Goal: Task Accomplishment & Management: Complete application form

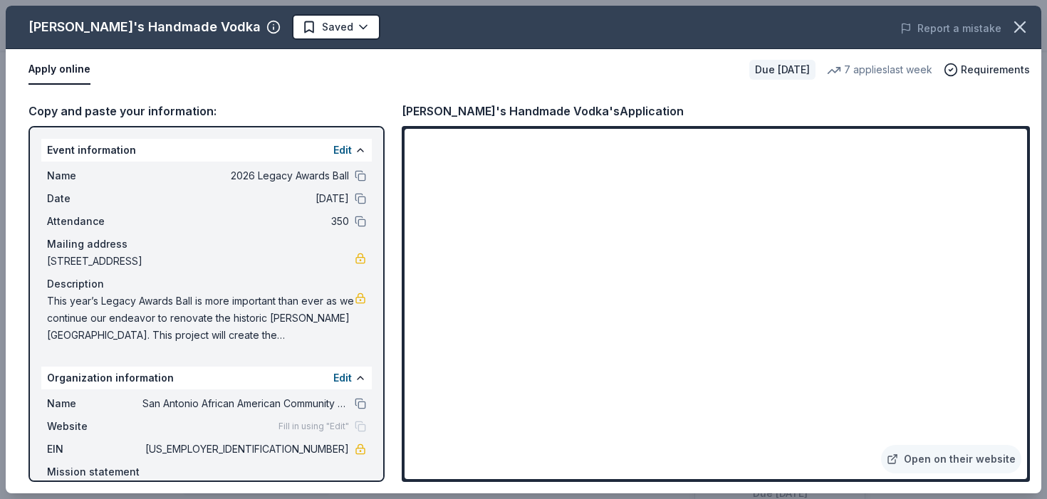
scroll to position [418, 0]
click at [362, 177] on button at bounding box center [360, 175] width 11 height 11
click at [366, 198] on button at bounding box center [360, 198] width 11 height 11
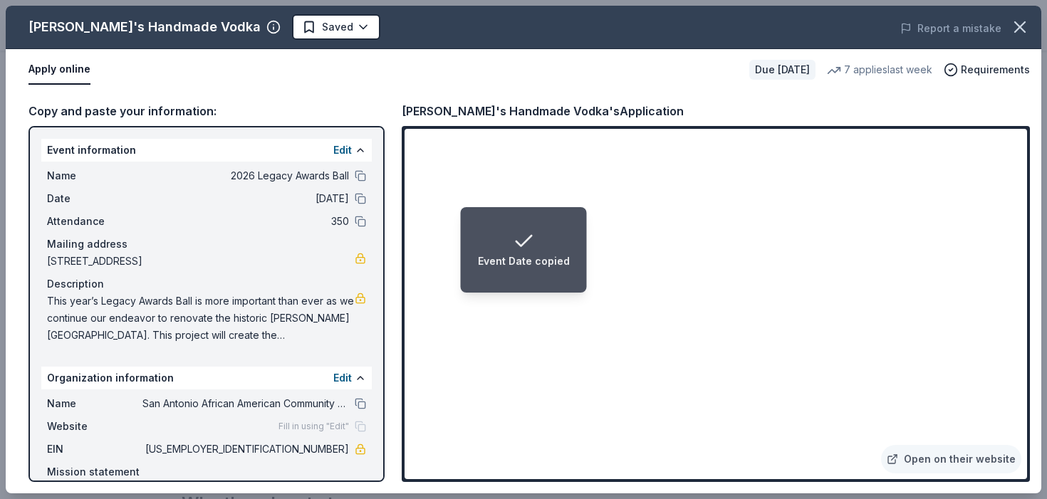
click at [562, 261] on div "Event Date copied" at bounding box center [524, 261] width 92 height 17
drag, startPoint x: 569, startPoint y: 221, endPoint x: 547, endPoint y: 238, distance: 27.9
click at [547, 238] on li "Event Date copied" at bounding box center [524, 250] width 126 height 86
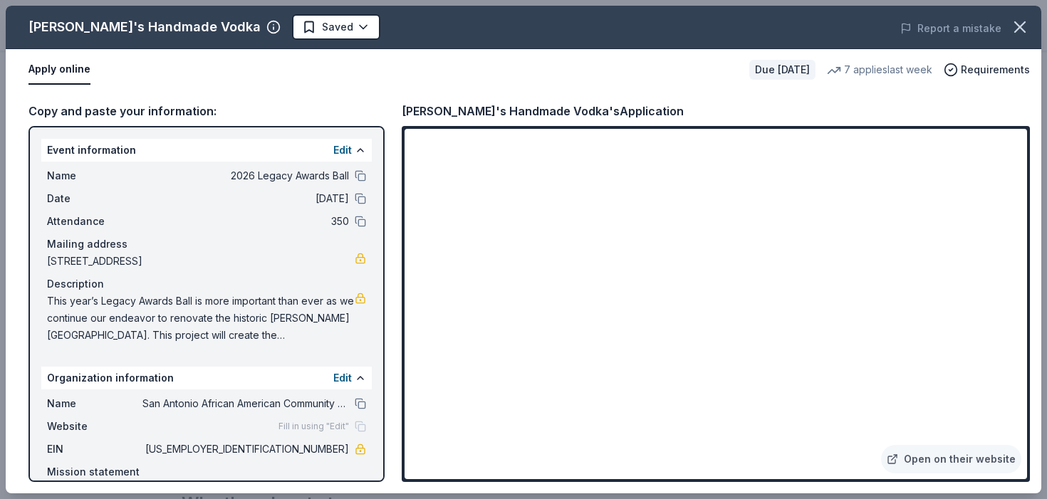
scroll to position [68, 0]
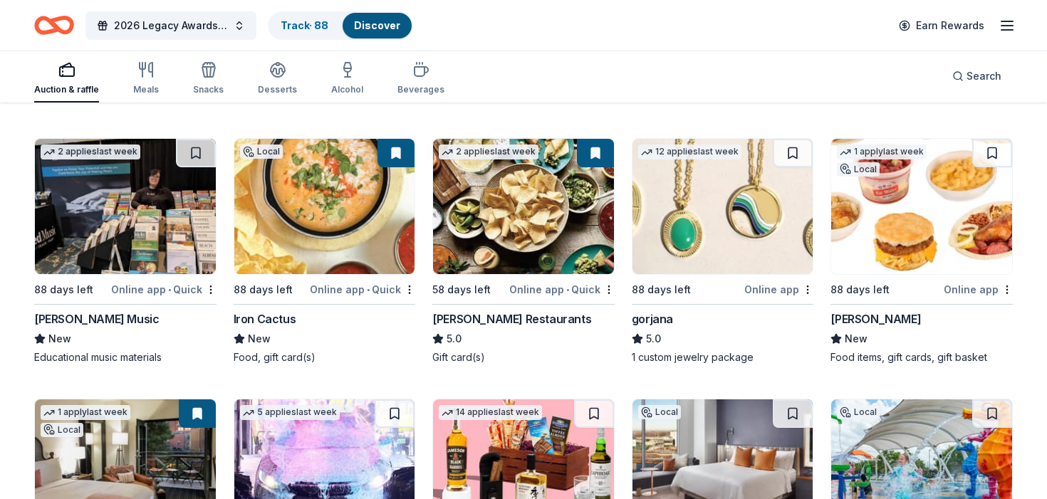
scroll to position [3134, 0]
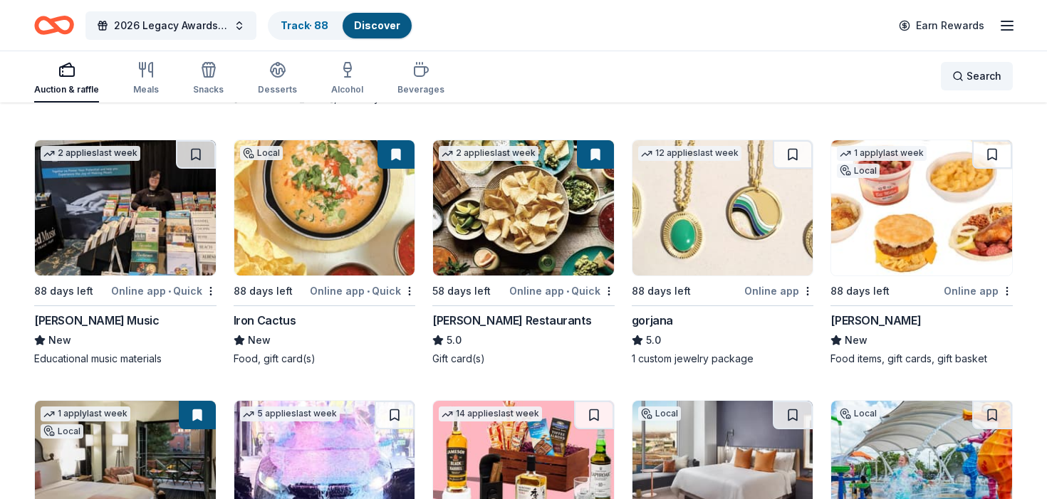
click at [957, 73] on div "Search" at bounding box center [977, 76] width 49 height 17
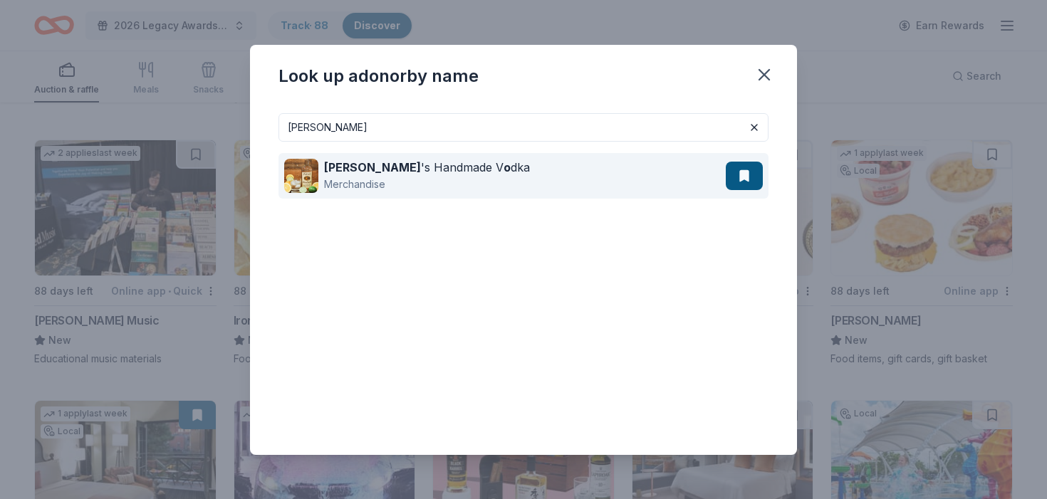
type input "tito"
click at [735, 176] on button at bounding box center [744, 176] width 37 height 29
click at [611, 177] on div "Tito 's Handmade V o dka Merchandise" at bounding box center [505, 176] width 442 height 46
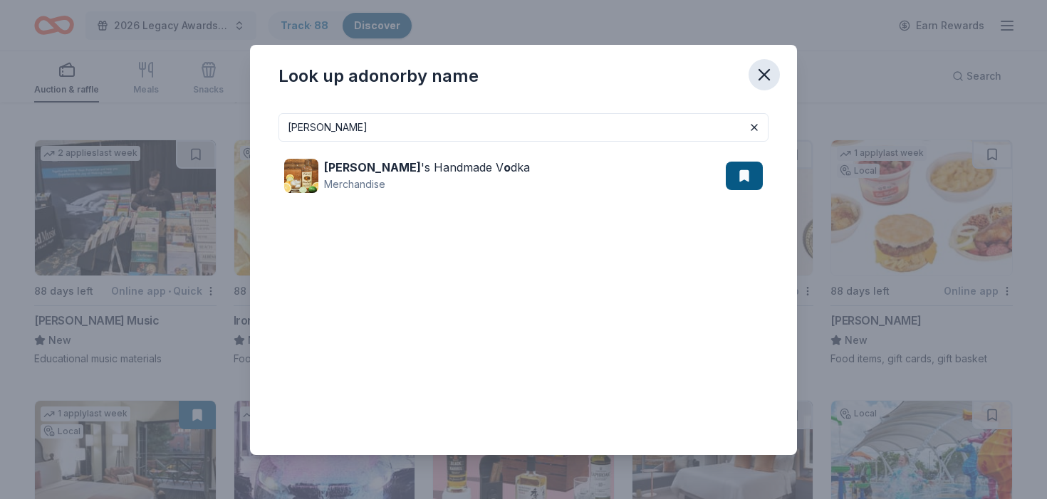
click at [768, 71] on icon "button" at bounding box center [765, 75] width 20 height 20
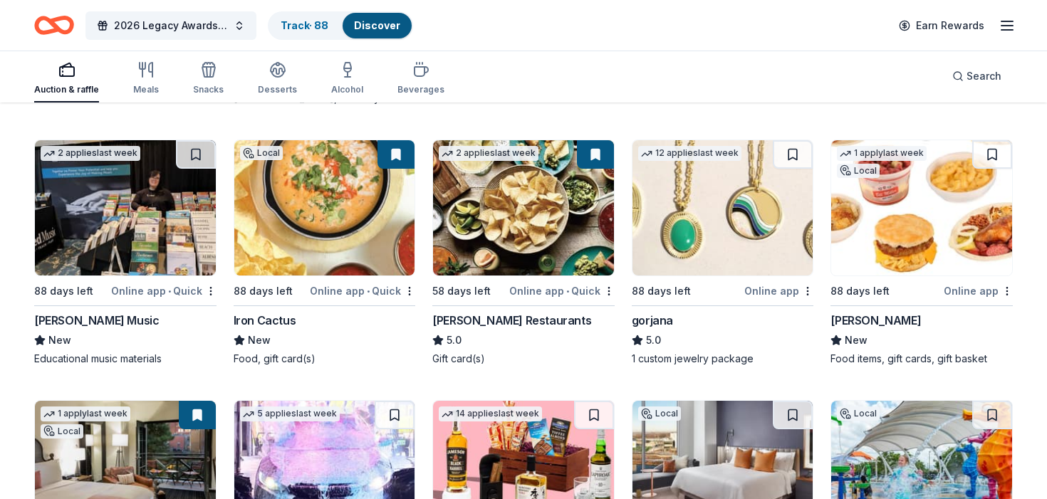
click at [319, 221] on img at bounding box center [324, 207] width 181 height 135
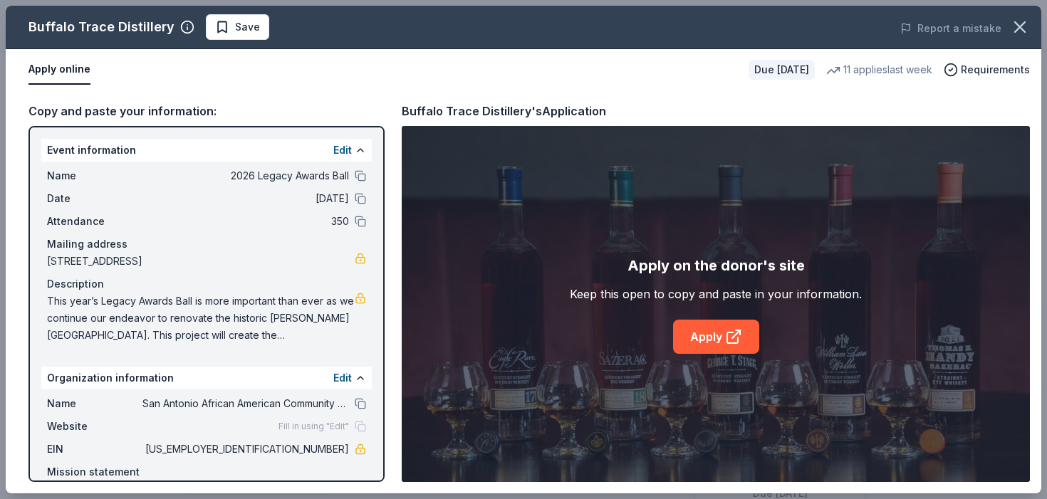
scroll to position [381, 0]
click at [235, 31] on span "Save" at bounding box center [247, 27] width 25 height 17
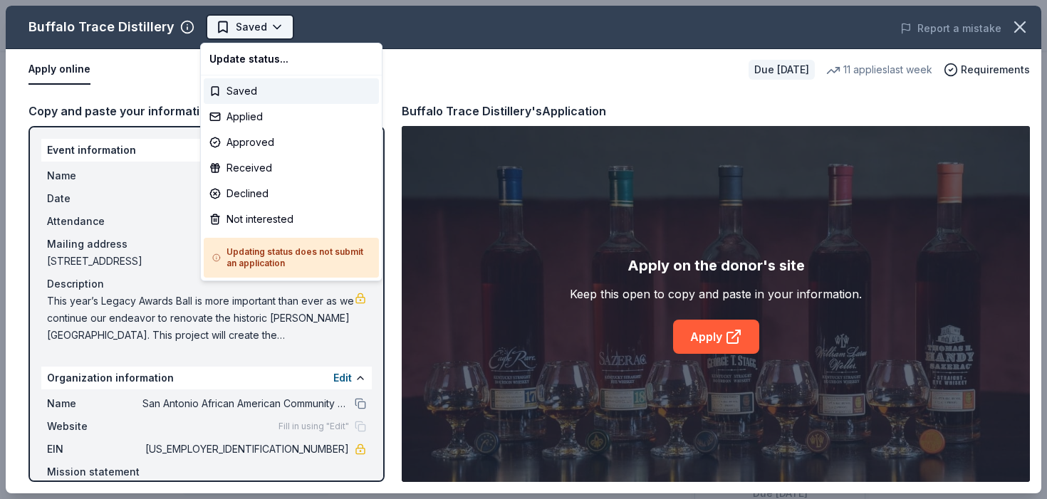
scroll to position [0, 0]
click at [254, 113] on div "Applied" at bounding box center [291, 117] width 175 height 26
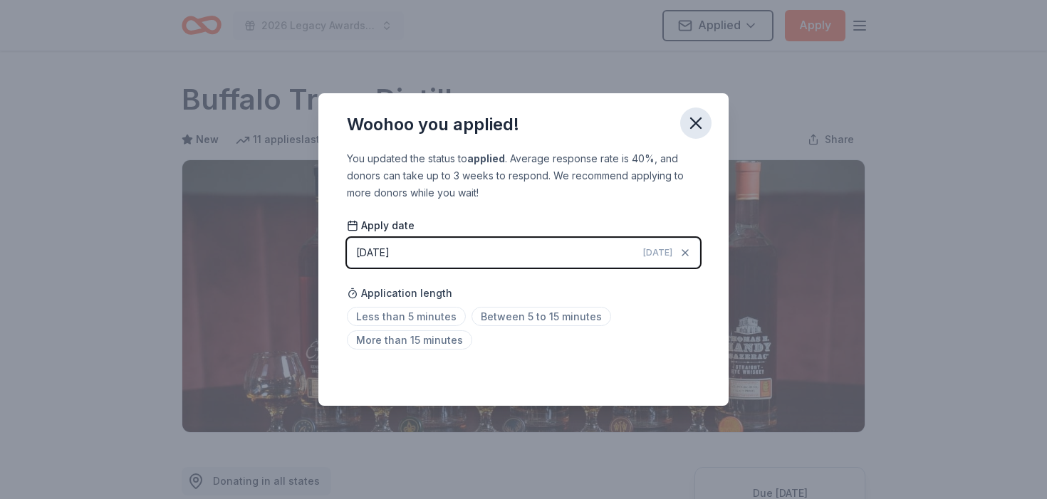
click at [694, 130] on icon "button" at bounding box center [696, 123] width 20 height 20
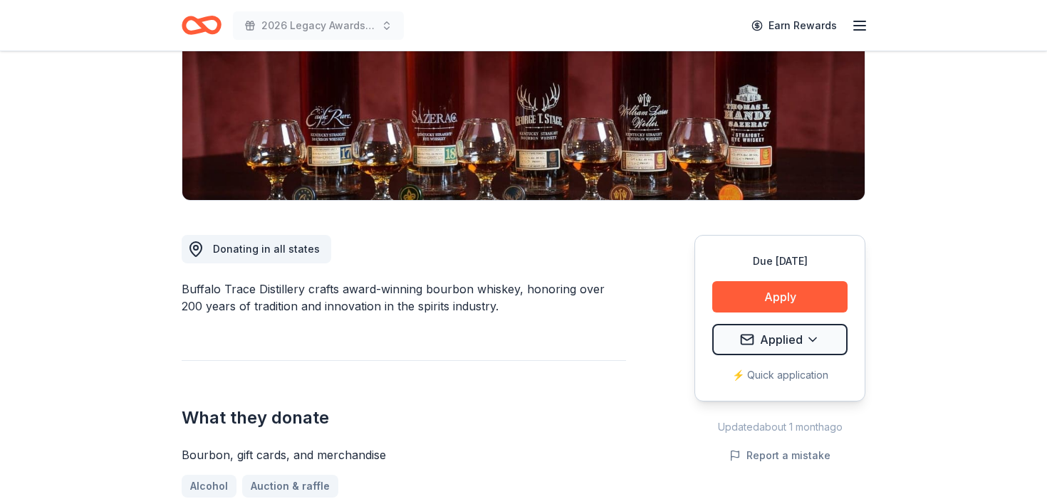
scroll to position [254, 0]
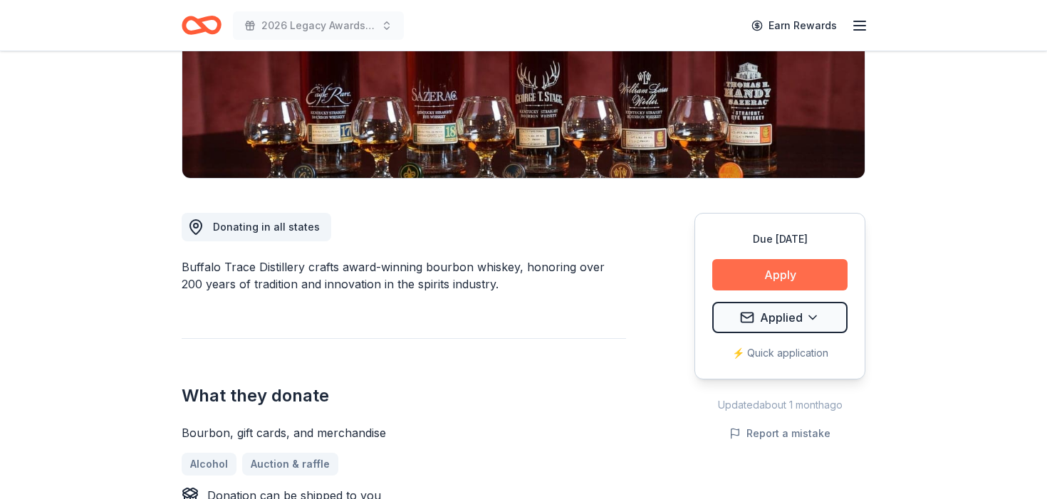
click at [747, 269] on button "Apply" at bounding box center [780, 274] width 135 height 31
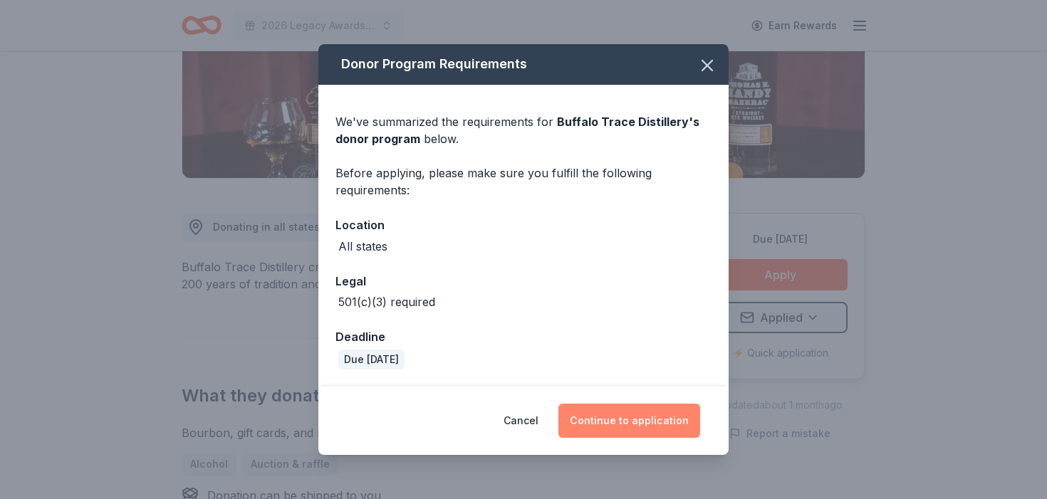
click at [627, 427] on button "Continue to application" at bounding box center [630, 421] width 142 height 34
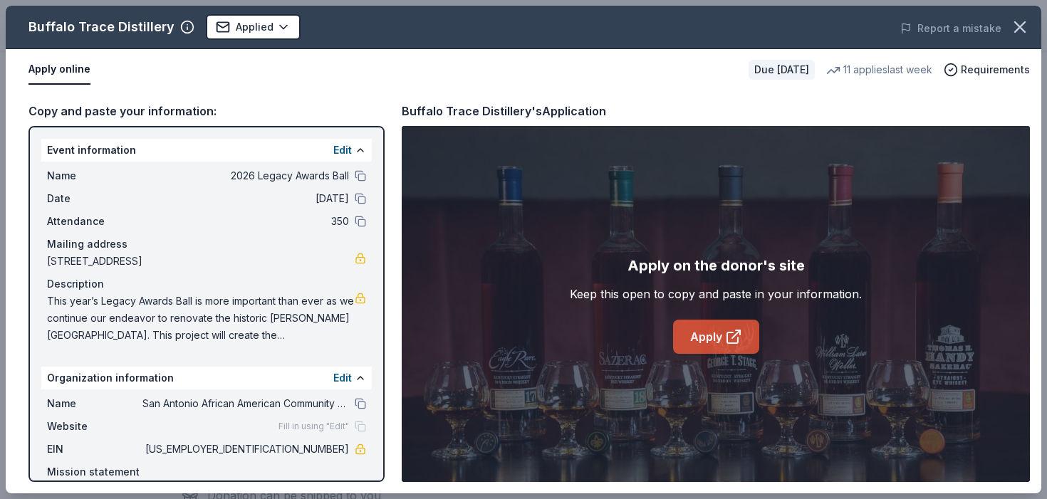
click at [734, 347] on link "Apply" at bounding box center [716, 337] width 86 height 34
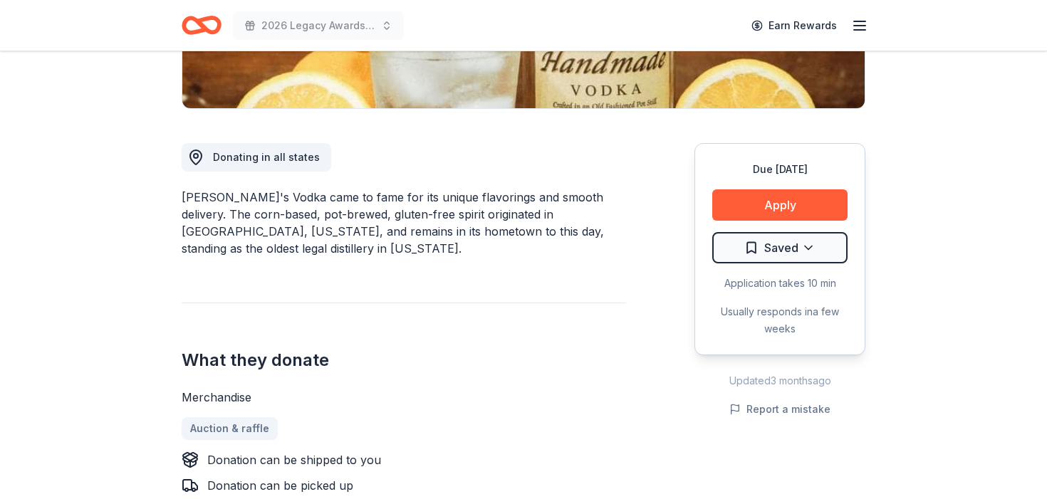
scroll to position [326, 0]
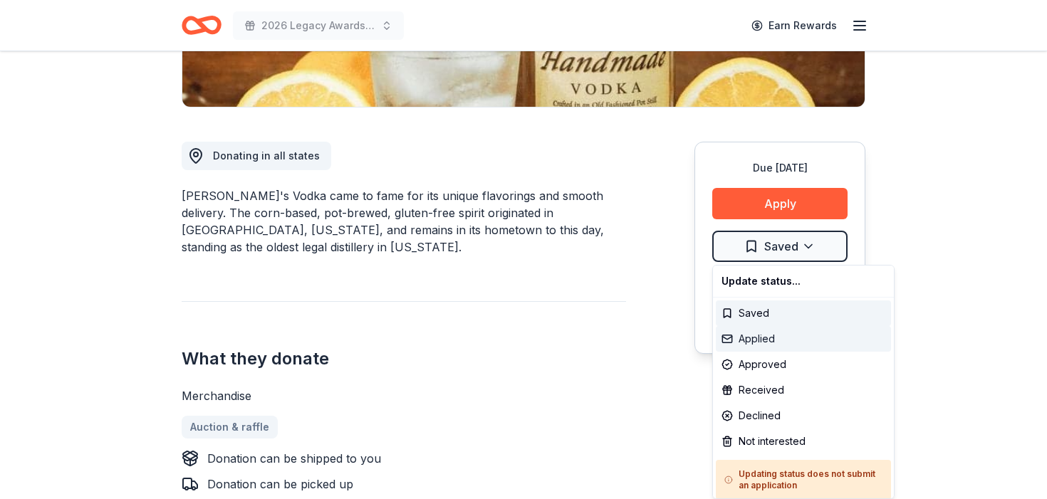
click at [760, 337] on div "Applied" at bounding box center [803, 339] width 175 height 26
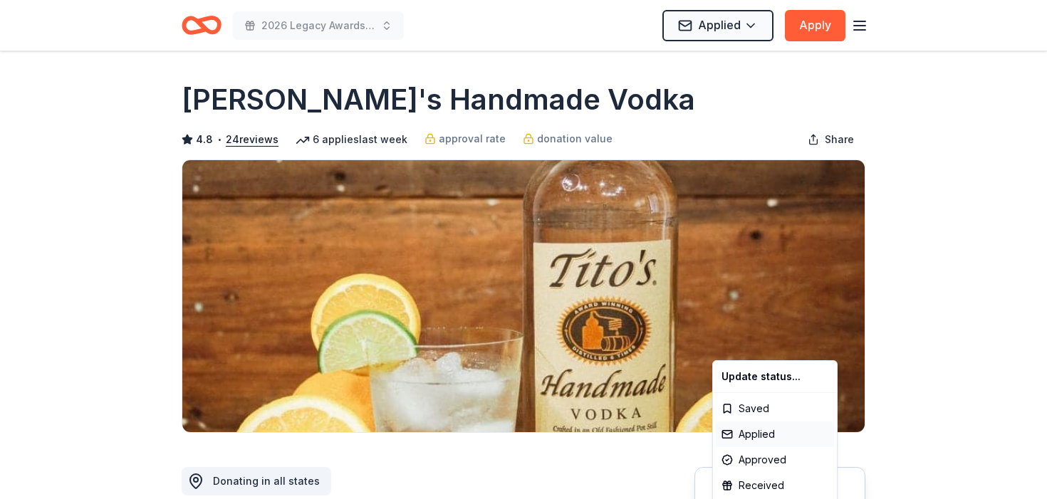
scroll to position [0, 0]
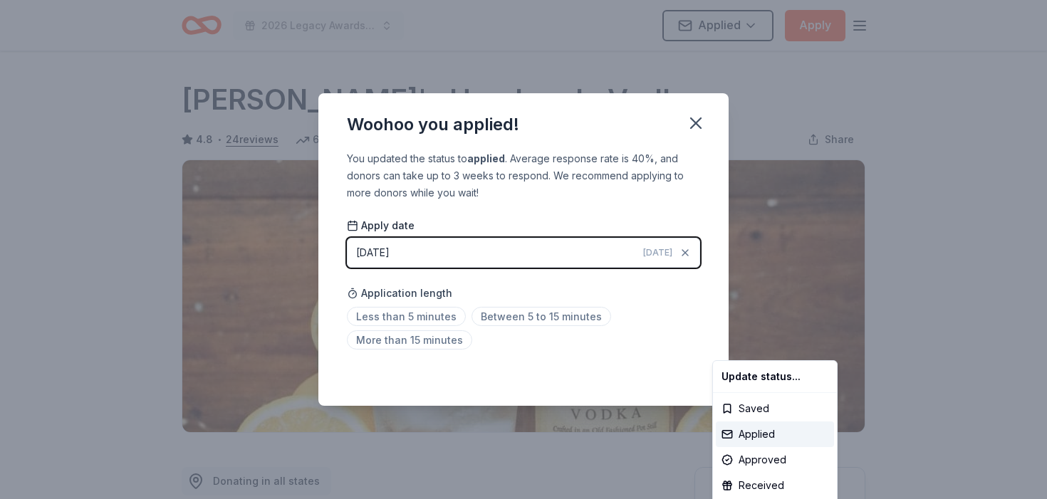
click at [698, 126] on html "2026 Legacy Awards Ball Applied Apply Due [DATE] Share [PERSON_NAME]'s Handmade…" at bounding box center [523, 249] width 1047 height 499
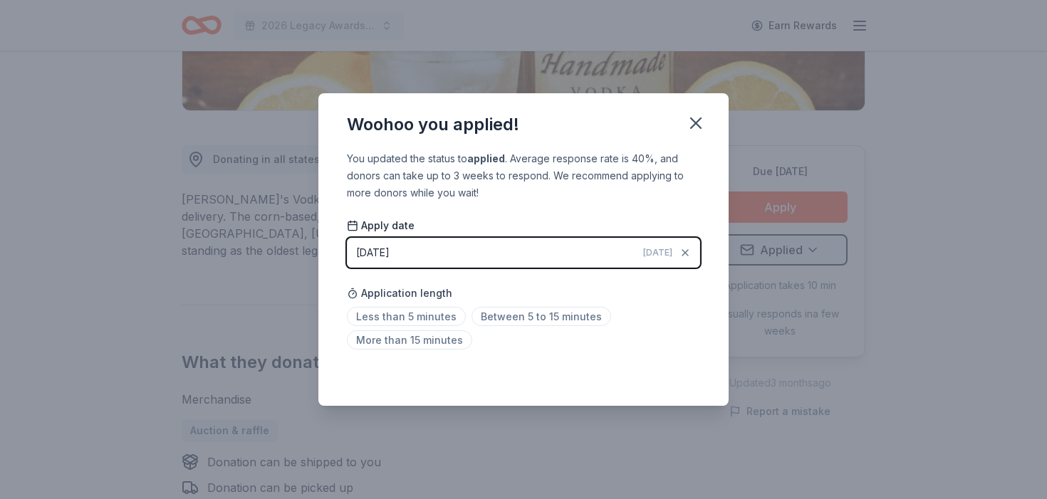
click at [698, 126] on icon "button" at bounding box center [696, 123] width 10 height 10
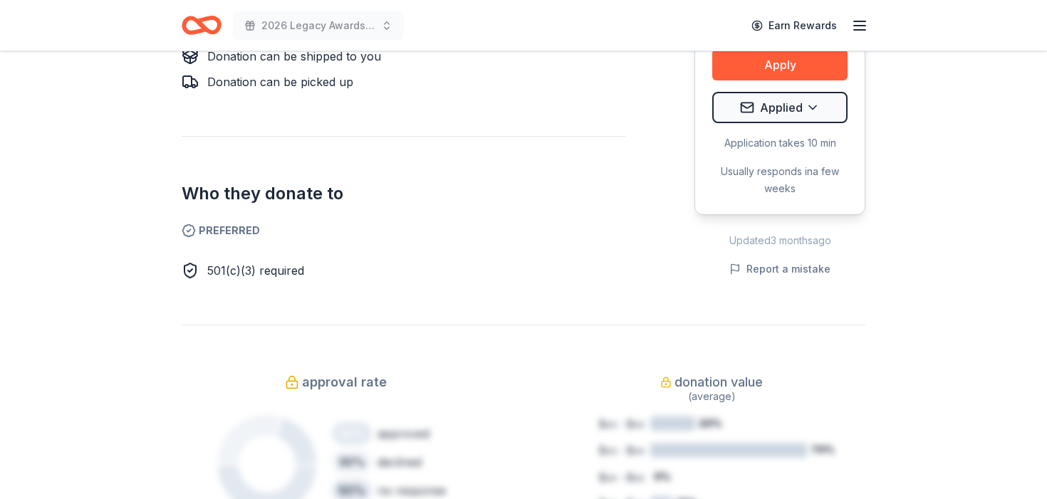
scroll to position [0, 0]
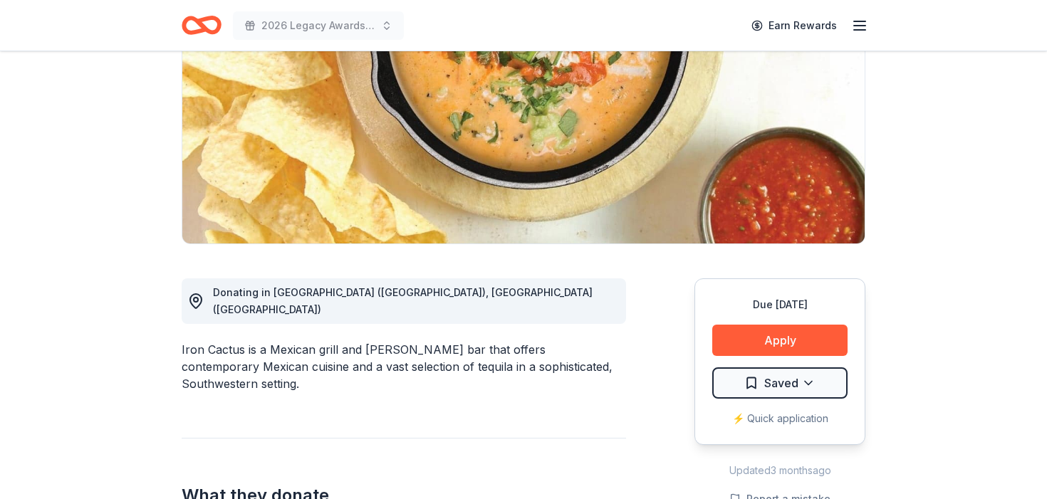
scroll to position [195, 0]
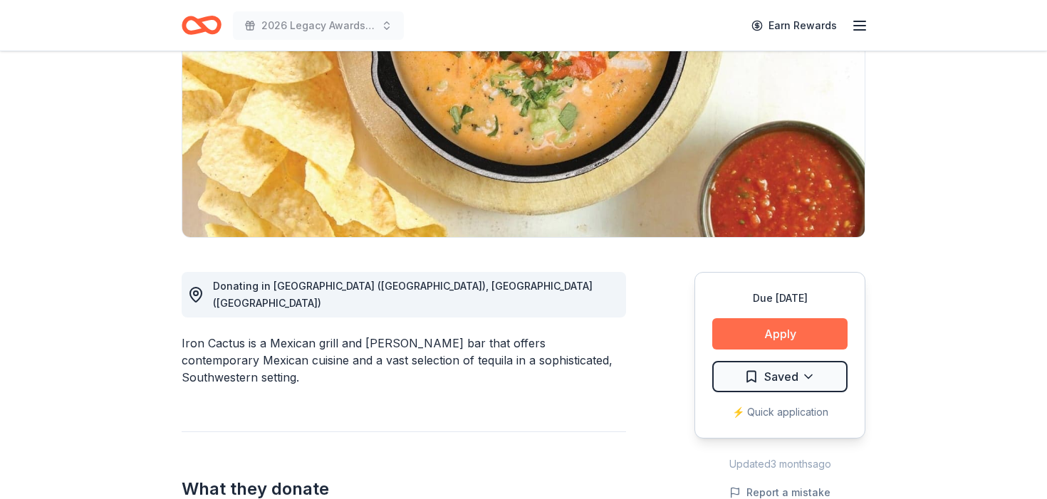
click at [757, 334] on button "Apply" at bounding box center [780, 334] width 135 height 31
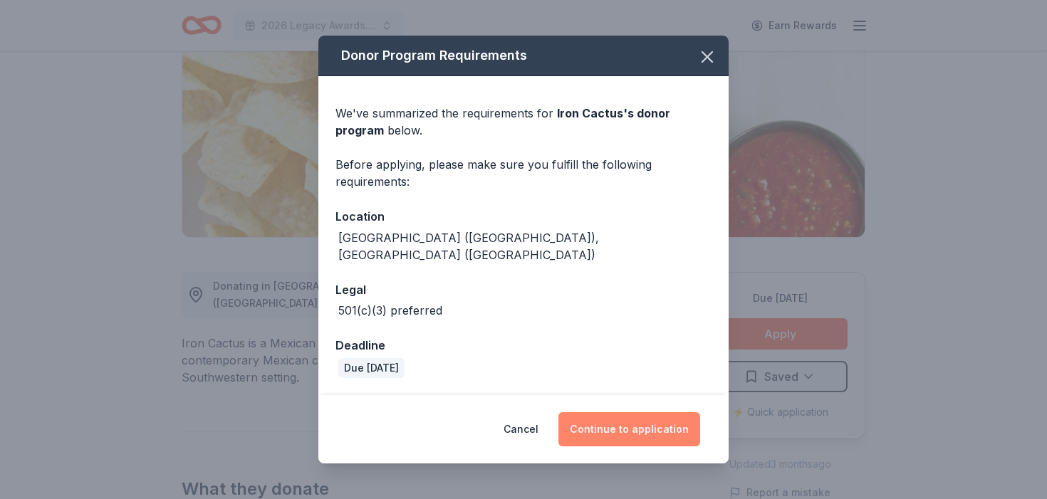
click at [600, 418] on button "Continue to application" at bounding box center [630, 430] width 142 height 34
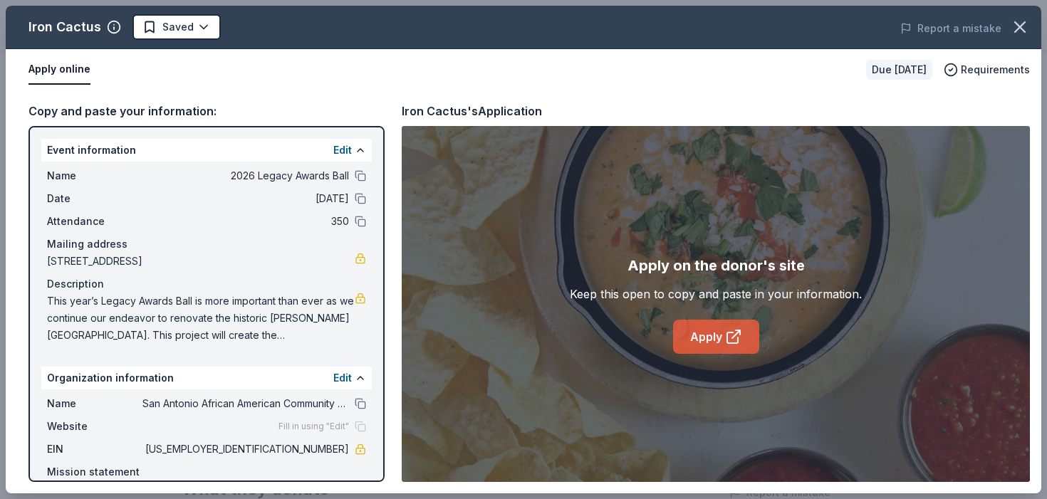
click at [702, 332] on link "Apply" at bounding box center [716, 337] width 86 height 34
